Goal: Find specific page/section: Find specific page/section

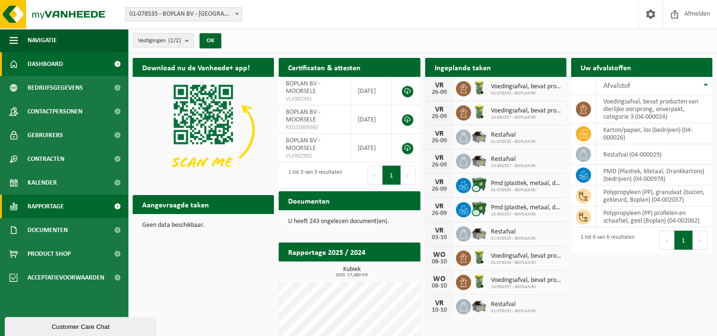
click at [43, 209] on span "Rapportage" at bounding box center [45, 206] width 37 height 24
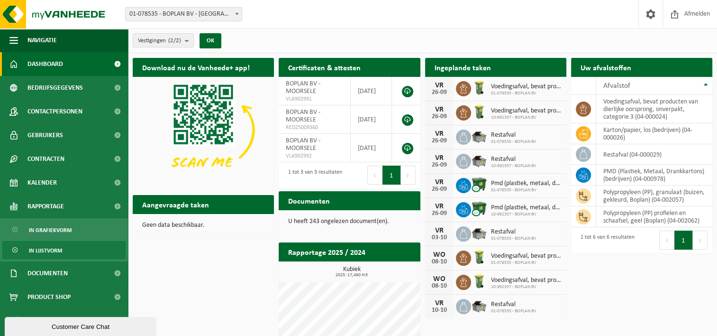
click at [40, 249] on span "In lijstvorm" at bounding box center [45, 250] width 33 height 18
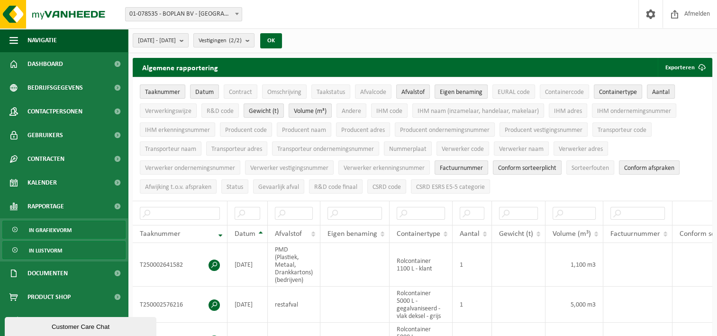
click at [42, 231] on span "In grafiekvorm" at bounding box center [50, 230] width 43 height 18
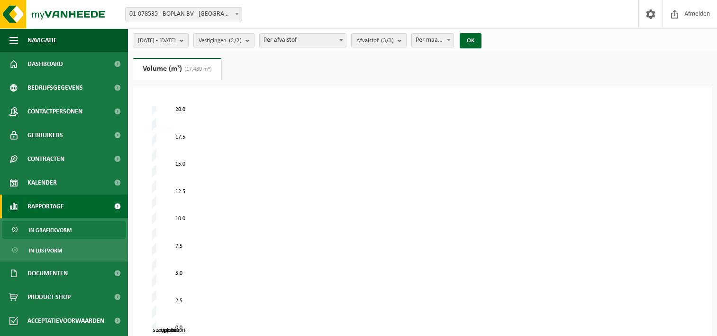
click at [46, 211] on span "Rapportage" at bounding box center [45, 206] width 37 height 24
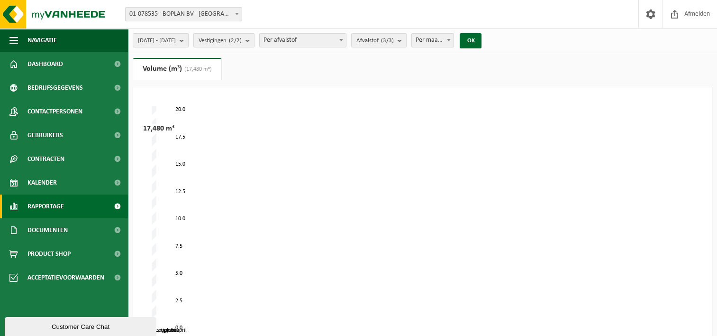
click at [39, 208] on span "Rapportage" at bounding box center [45, 206] width 37 height 24
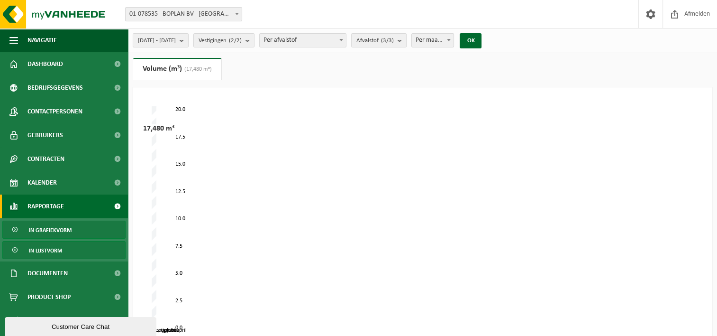
click at [37, 249] on span "In lijstvorm" at bounding box center [45, 250] width 33 height 18
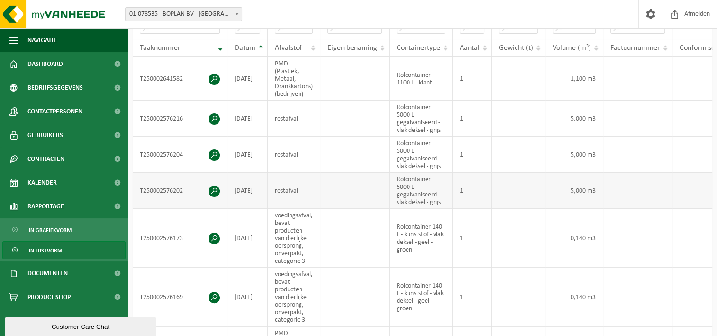
scroll to position [190, 0]
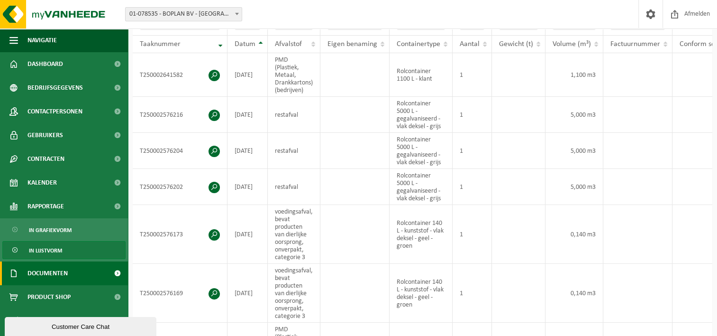
click at [69, 273] on link "Documenten" at bounding box center [64, 273] width 128 height 24
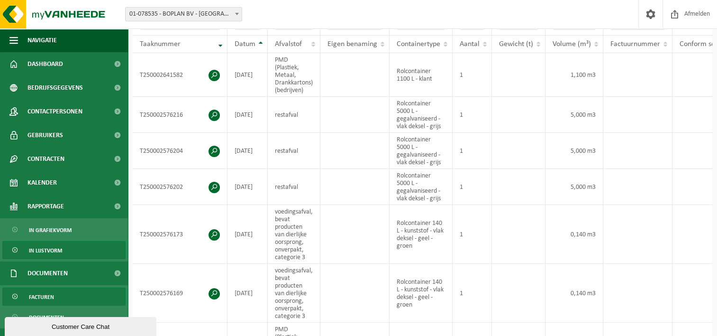
click at [66, 294] on link "Facturen" at bounding box center [63, 296] width 123 height 18
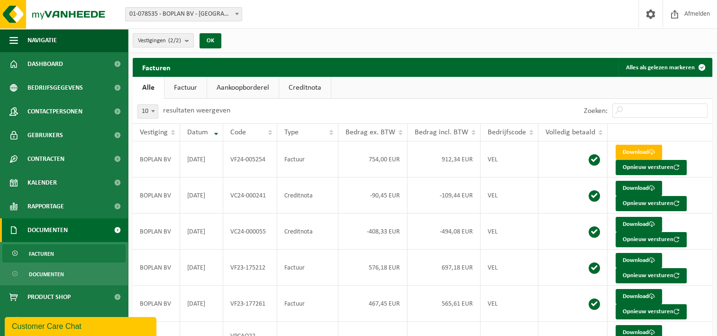
click at [357, 46] on div "Vestigingen (2/2) Alles selecteren Alles deselecteren BOPLAN BV - MOORSELE BOPL…" at bounding box center [422, 40] width 589 height 25
